Goal: Information Seeking & Learning: Learn about a topic

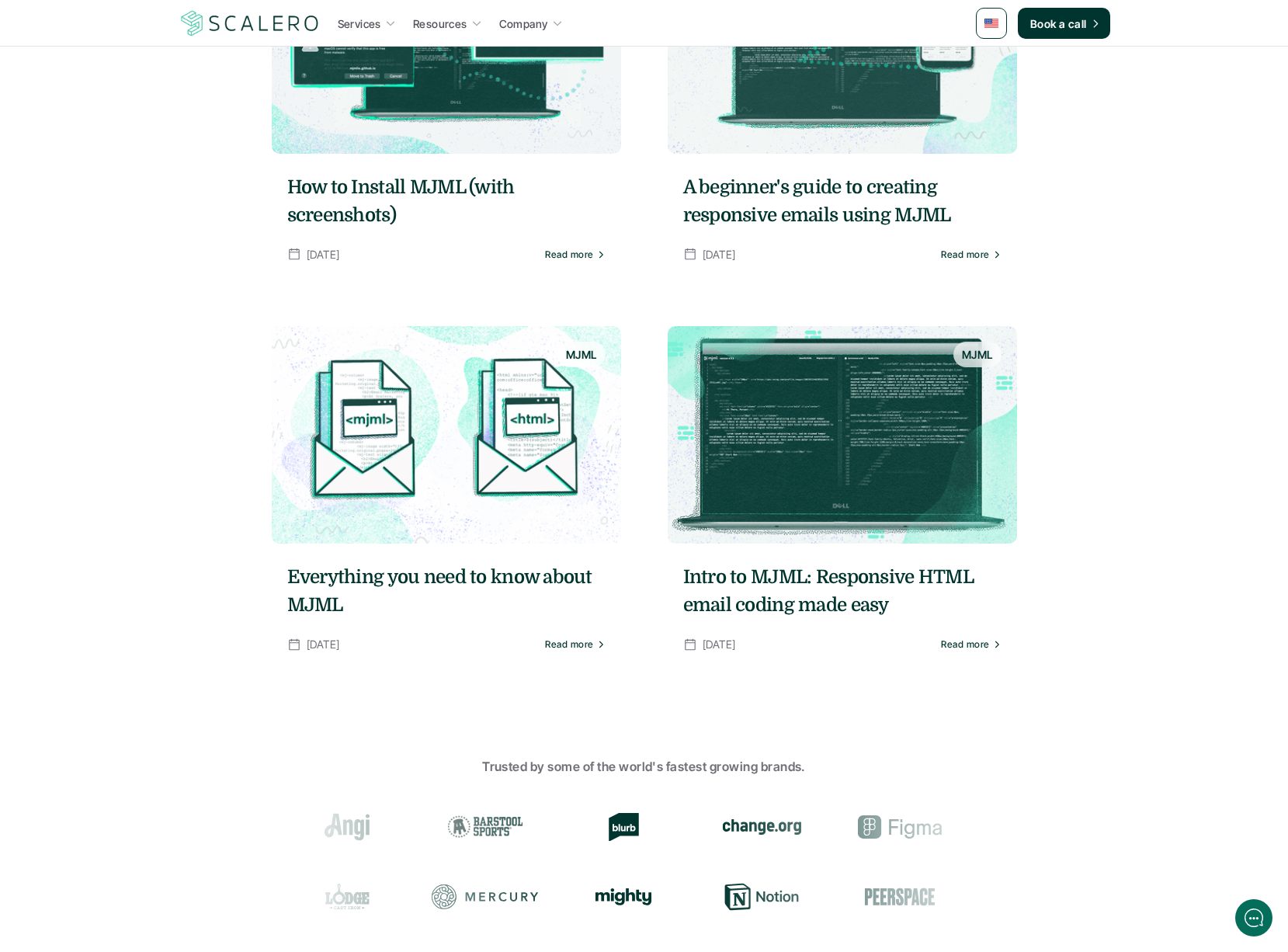
scroll to position [762, 0]
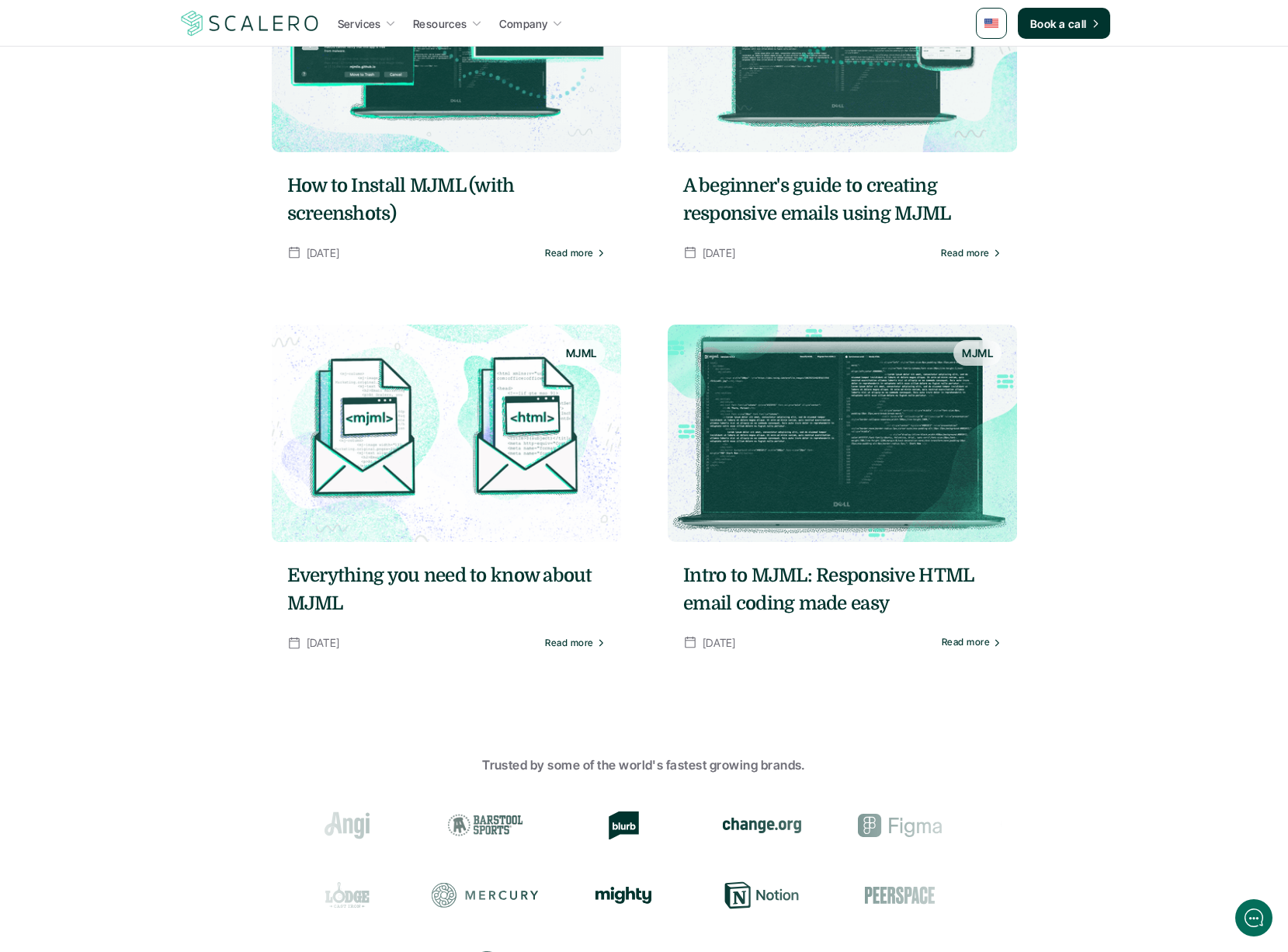
click at [883, 450] on img at bounding box center [843, 434] width 349 height 218
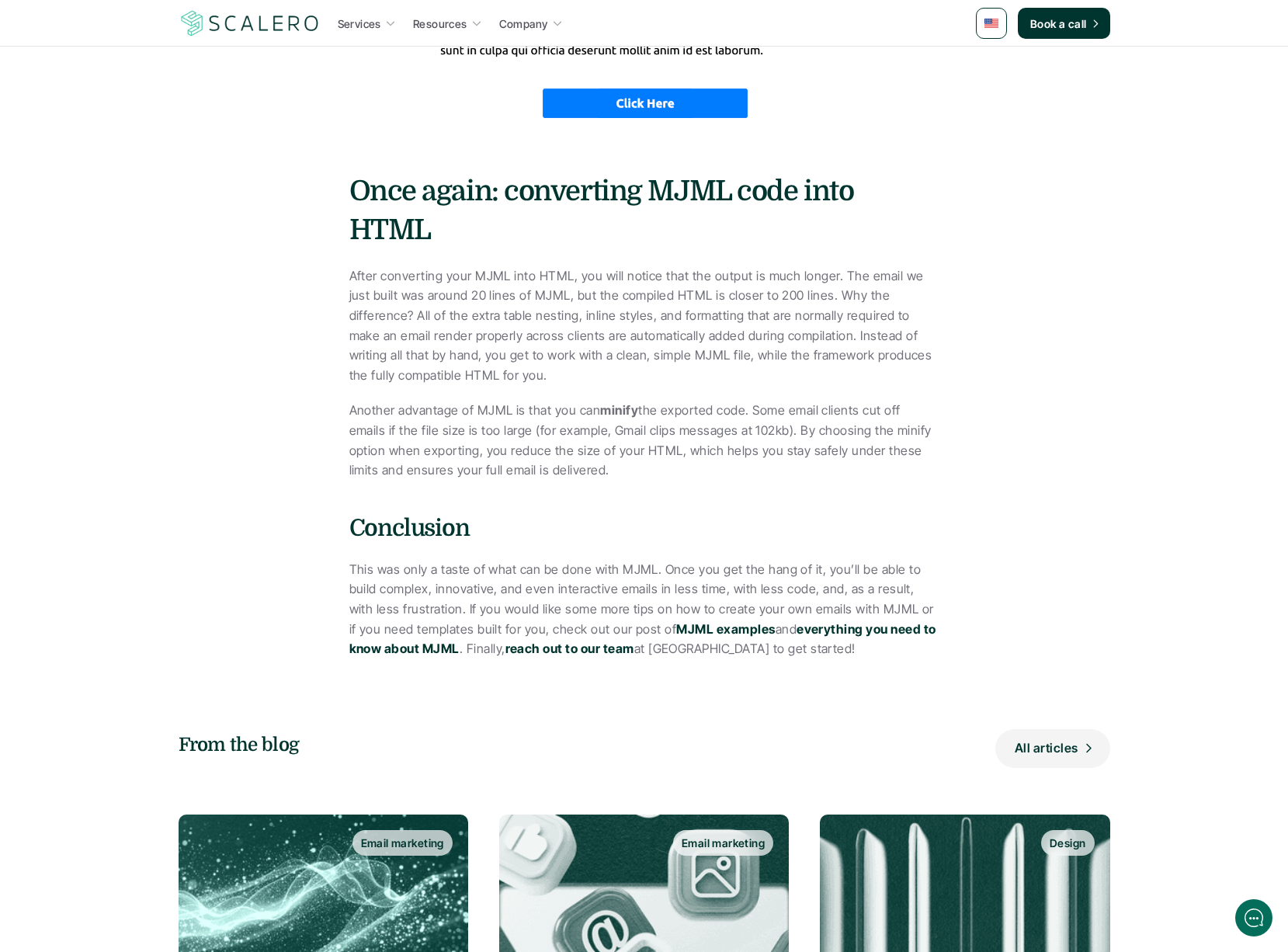
scroll to position [6674, 0]
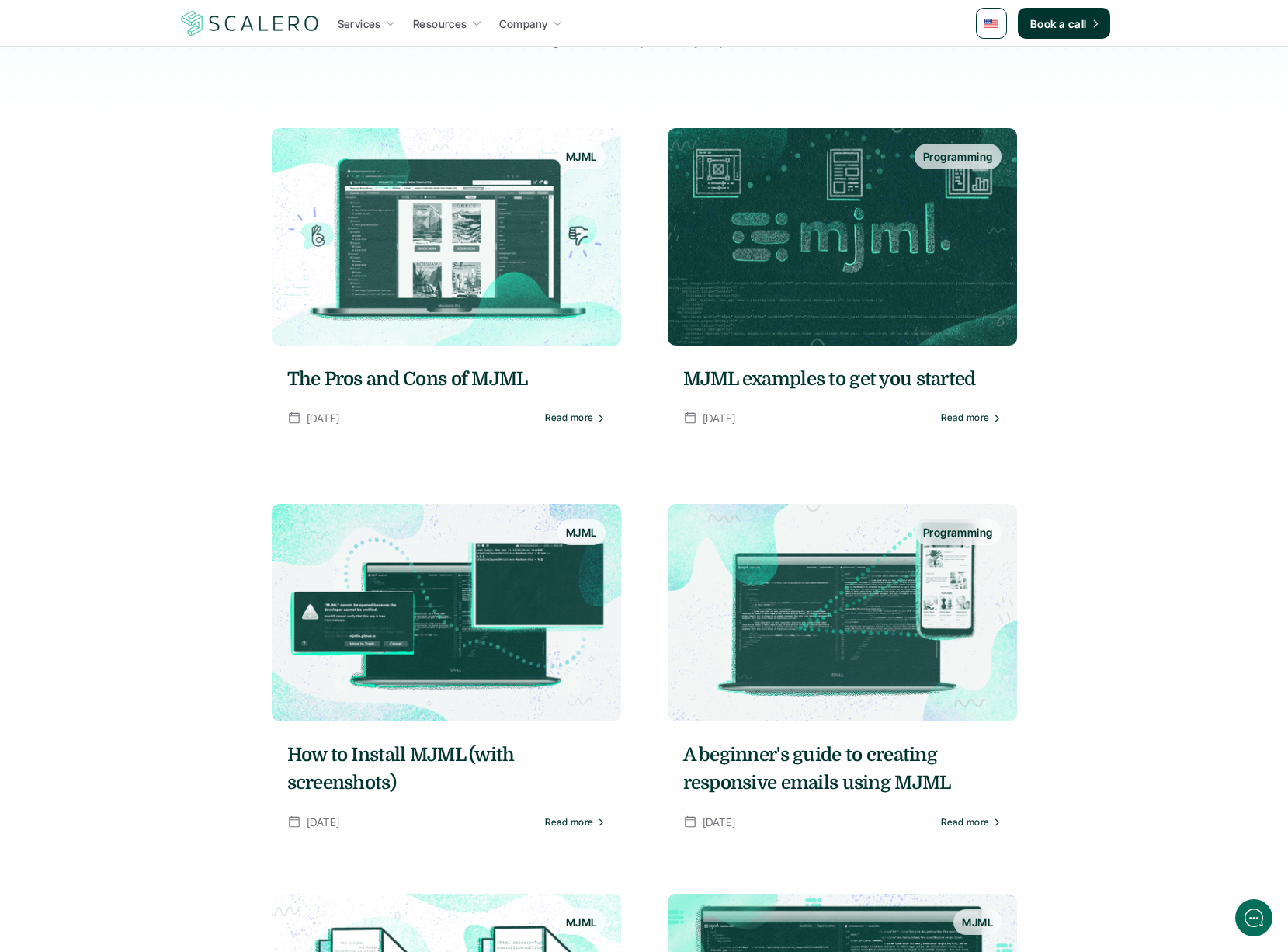
scroll to position [101, 0]
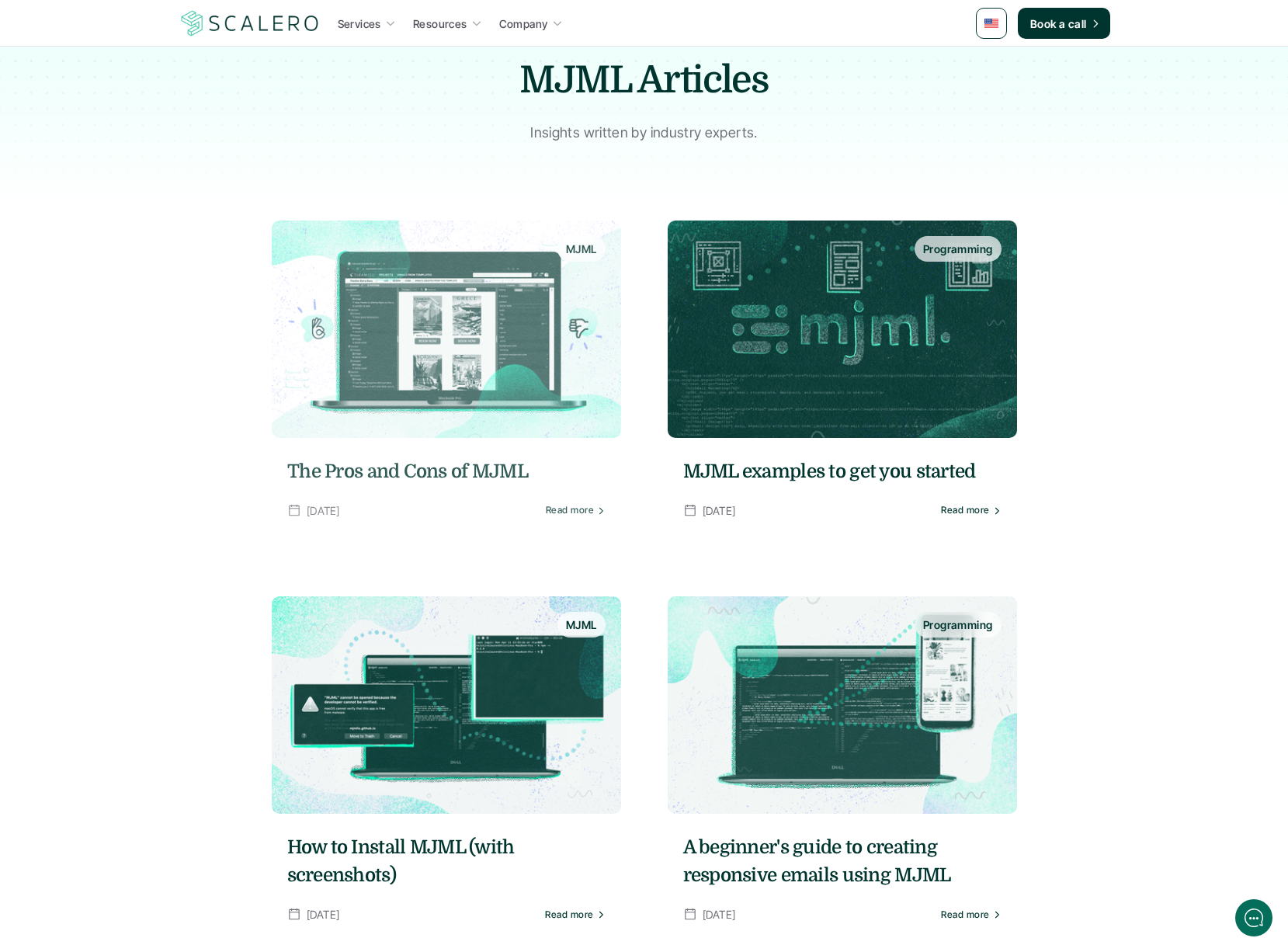
click at [483, 395] on img at bounding box center [446, 330] width 349 height 218
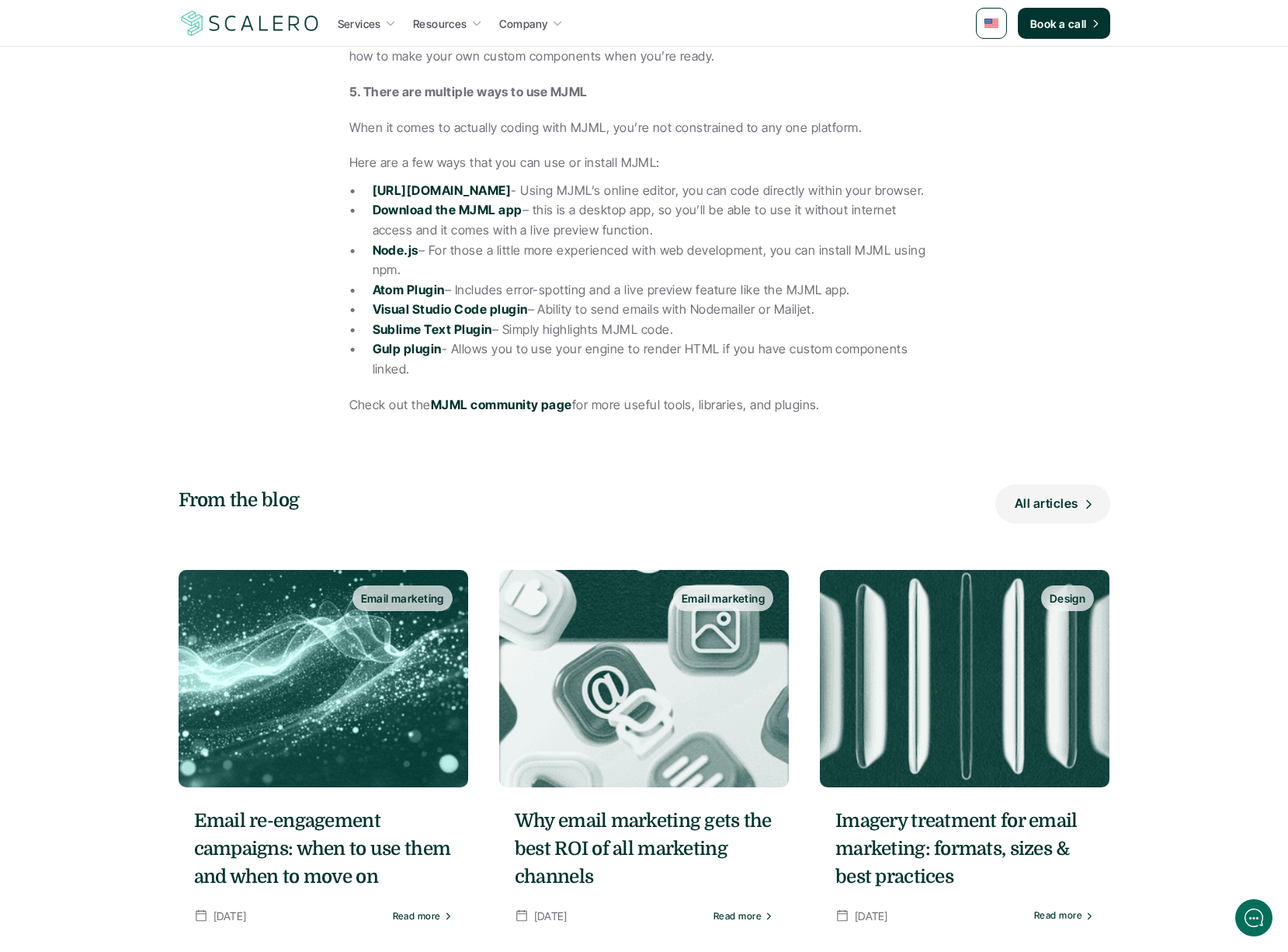
scroll to position [1703, 0]
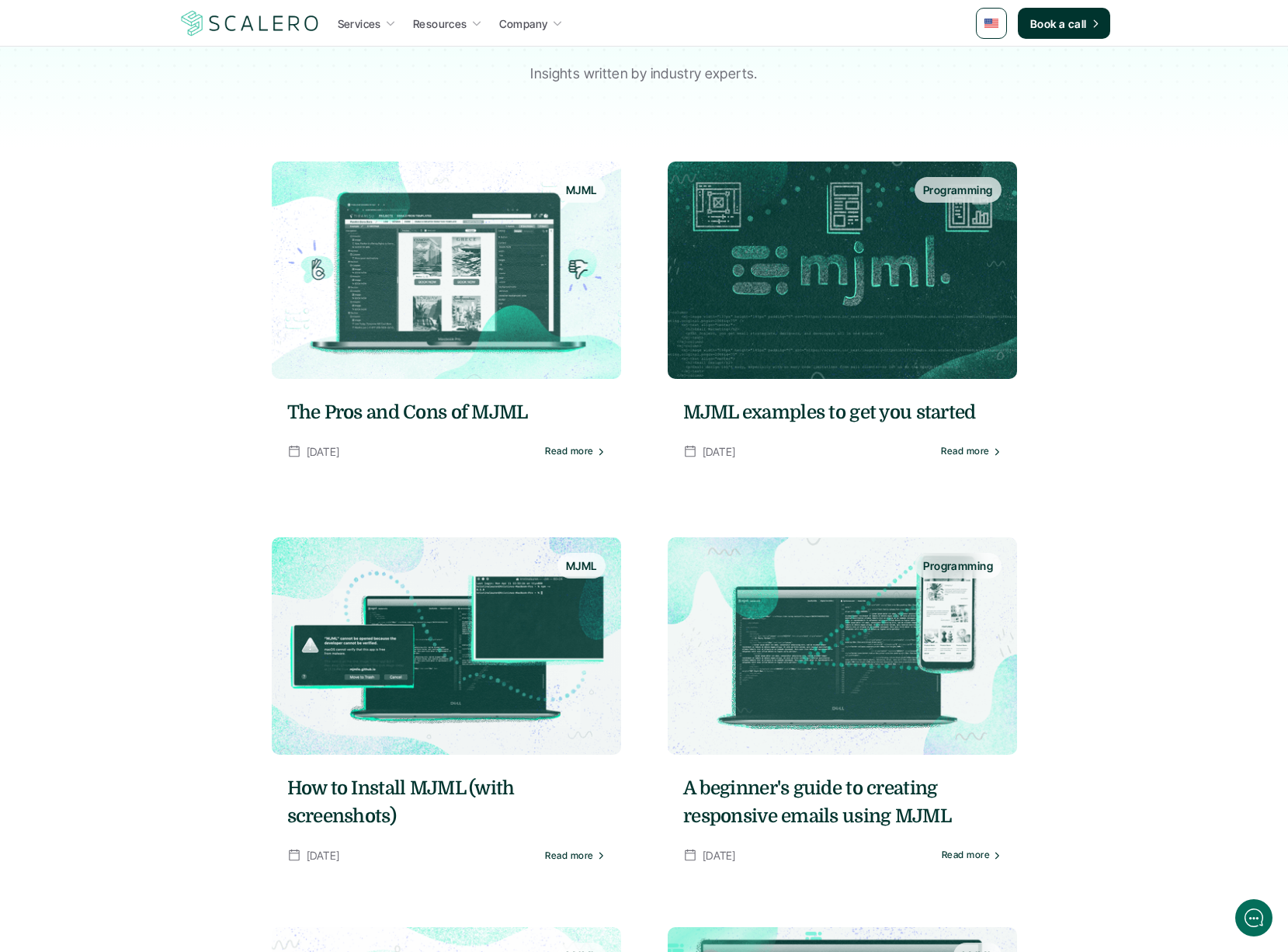
scroll to position [114, 0]
